Goal: Obtain resource: Obtain resource

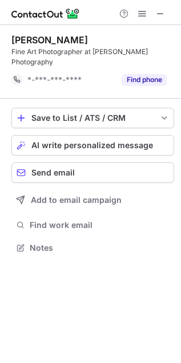
scroll to position [240, 181]
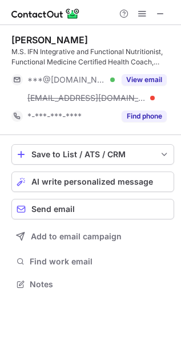
scroll to position [276, 181]
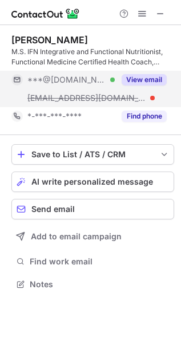
click at [92, 86] on div "***@[DOMAIN_NAME] Verified" at bounding box center [62, 80] width 103 height 18
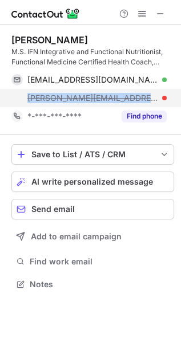
drag, startPoint x: 161, startPoint y: 97, endPoint x: 18, endPoint y: 100, distance: 142.5
click at [18, 100] on div "[PERSON_NAME][EMAIL_ADDRESS][DOMAIN_NAME]" at bounding box center [88, 98] width 155 height 18
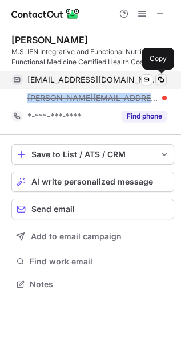
copy span "[PERSON_NAME][EMAIL_ADDRESS][DOMAIN_NAME]"
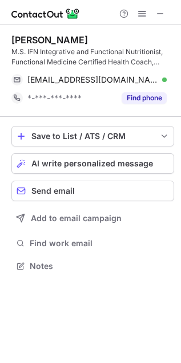
scroll to position [6, 6]
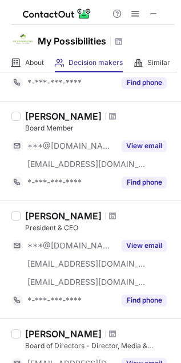
scroll to position [127, 0]
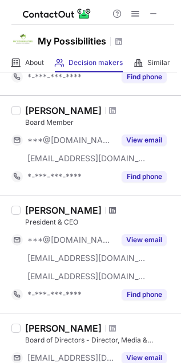
click at [109, 214] on span at bounding box center [112, 210] width 7 height 9
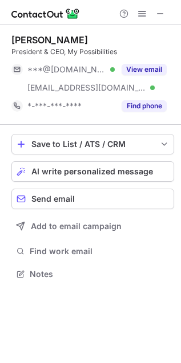
scroll to position [266, 181]
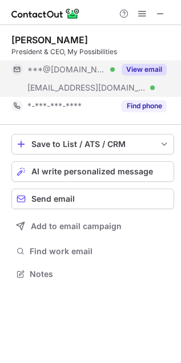
click at [155, 75] on button "View email" at bounding box center [143, 69] width 45 height 11
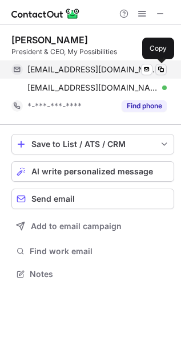
click at [157, 68] on span at bounding box center [160, 69] width 9 height 9
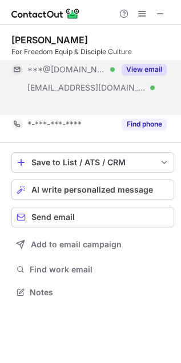
scroll to position [266, 181]
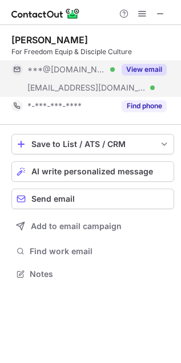
click at [134, 61] on div "View email" at bounding box center [141, 69] width 52 height 18
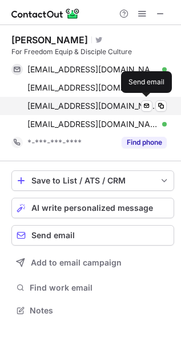
scroll to position [303, 181]
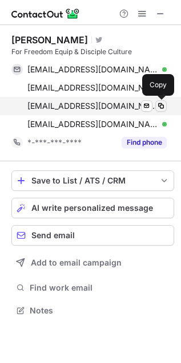
click at [162, 105] on span at bounding box center [160, 105] width 9 height 9
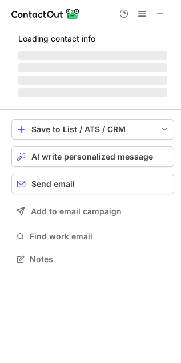
scroll to position [276, 181]
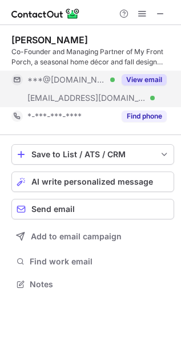
click at [137, 79] on button "View email" at bounding box center [143, 79] width 45 height 11
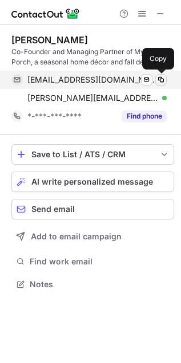
click at [162, 80] on span at bounding box center [160, 79] width 9 height 9
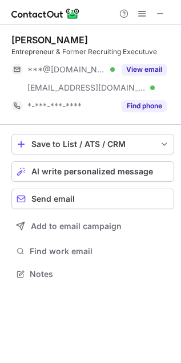
scroll to position [266, 181]
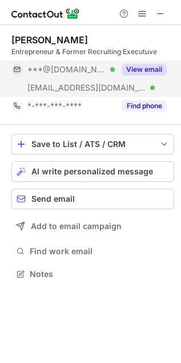
click at [164, 69] on button "View email" at bounding box center [143, 69] width 45 height 11
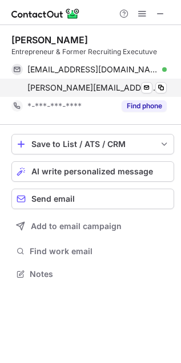
click at [166, 89] on div "[PERSON_NAME][EMAIL_ADDRESS][PERSON_NAME][DOMAIN_NAME] Verified Send email Copy" at bounding box center [88, 88] width 155 height 18
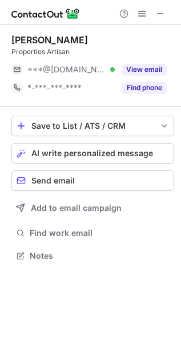
scroll to position [248, 181]
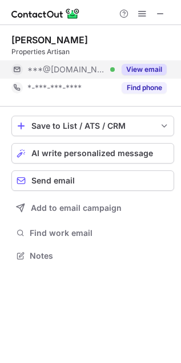
click at [120, 63] on div "View email" at bounding box center [141, 69] width 52 height 18
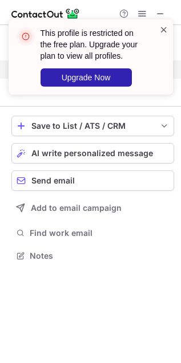
click at [161, 31] on span at bounding box center [163, 29] width 9 height 11
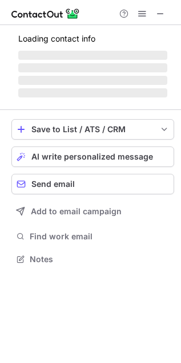
scroll to position [6, 6]
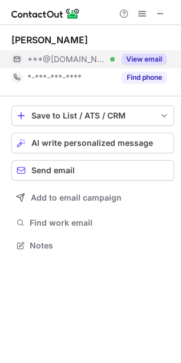
click at [153, 58] on button "View email" at bounding box center [143, 59] width 45 height 11
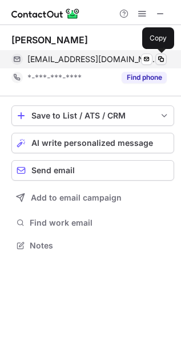
click at [161, 60] on span at bounding box center [160, 59] width 9 height 9
